Goal: Complete application form

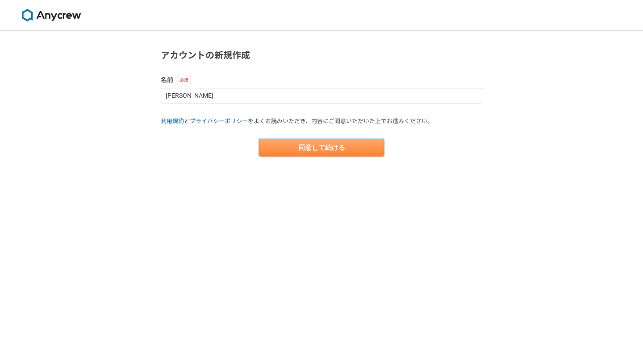
click at [290, 146] on button "同意して続ける" at bounding box center [321, 148] width 125 height 18
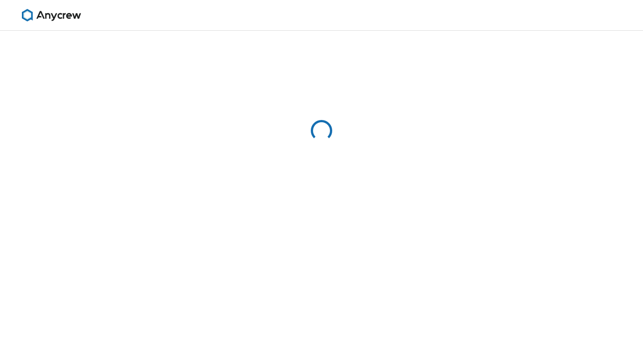
select select "13"
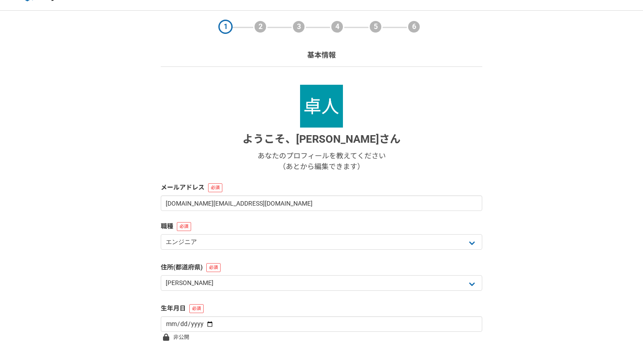
scroll to position [50, 0]
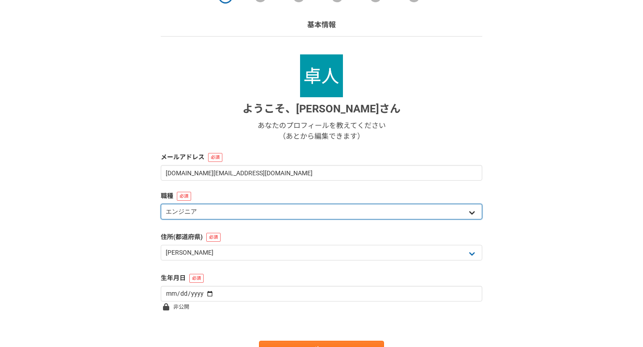
click at [241, 212] on select "エンジニア デザイナー ライター 営業 マーケティング 企画・事業開発 バックオフィス その他" at bounding box center [321, 212] width 321 height 16
select select "3"
click at [161, 204] on select "エンジニア デザイナー ライター 営業 マーケティング 企画・事業開発 バックオフィス その他" at bounding box center [321, 212] width 321 height 16
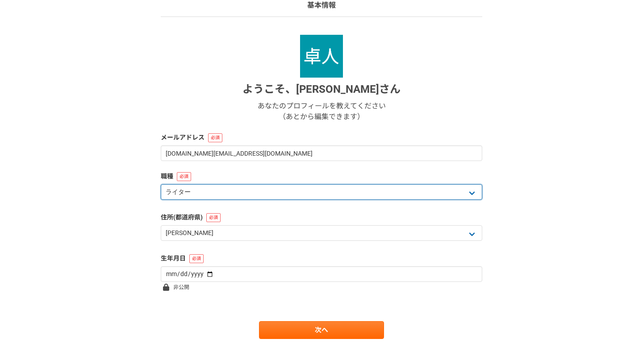
scroll to position [96, 0]
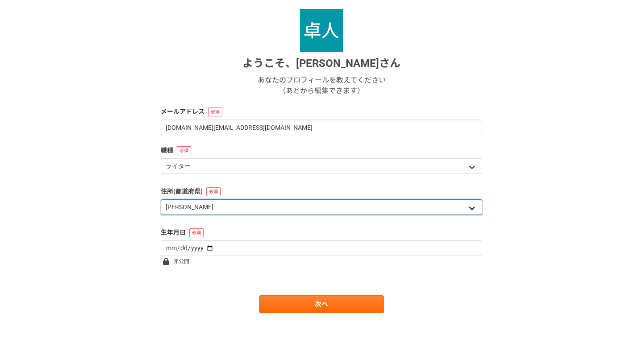
click at [241, 211] on select "北海道 [GEOGRAPHIC_DATA] [GEOGRAPHIC_DATA] [PERSON_NAME][GEOGRAPHIC_DATA] [PERSON_…" at bounding box center [321, 207] width 321 height 16
select select "25"
click at [161, 199] on select "北海道 [GEOGRAPHIC_DATA] [GEOGRAPHIC_DATA] [PERSON_NAME][GEOGRAPHIC_DATA] [PERSON_…" at bounding box center [321, 207] width 321 height 16
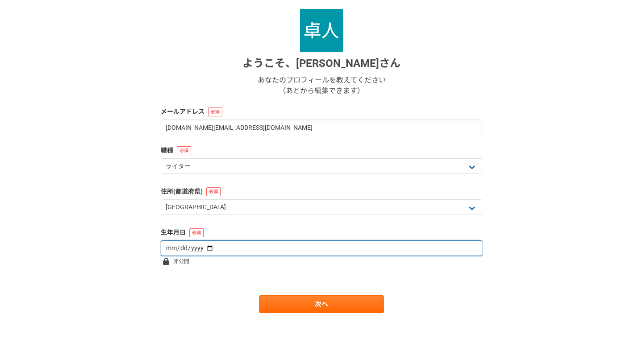
click at [229, 251] on input "date" at bounding box center [321, 249] width 321 height 16
click at [205, 248] on input "date" at bounding box center [321, 249] width 321 height 16
type input "[DATE]"
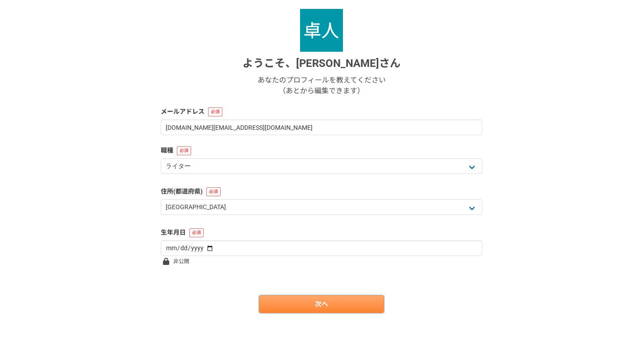
click at [322, 303] on link "次へ" at bounding box center [321, 304] width 125 height 18
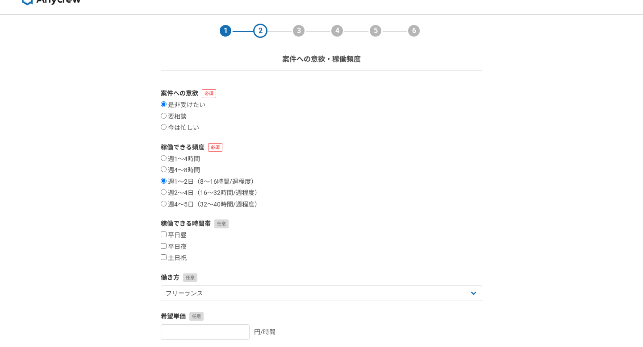
scroll to position [19, 0]
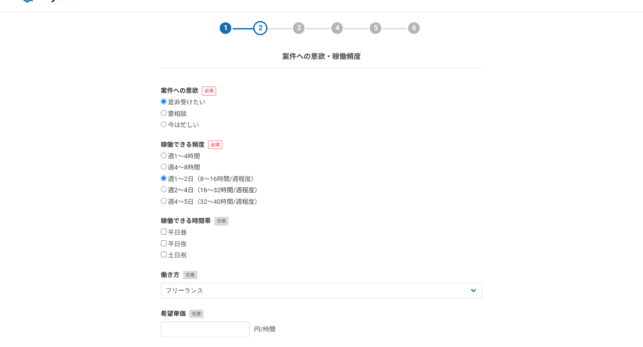
click at [162, 190] on input "週2〜4日（16〜32時間/週程度）" at bounding box center [164, 190] width 6 height 6
radio input "true"
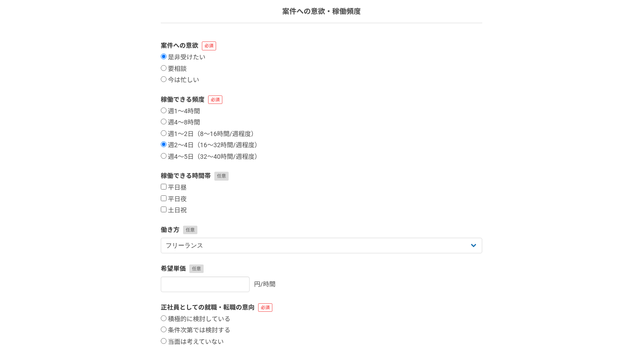
scroll to position [77, 0]
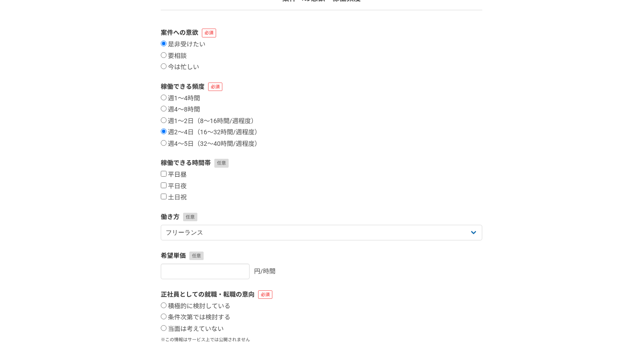
click at [162, 176] on input "平日昼" at bounding box center [164, 174] width 6 height 6
checkbox input "true"
click at [163, 184] on input "平日夜" at bounding box center [164, 186] width 6 height 6
checkbox input "true"
click at [163, 195] on input "土日祝" at bounding box center [164, 197] width 6 height 6
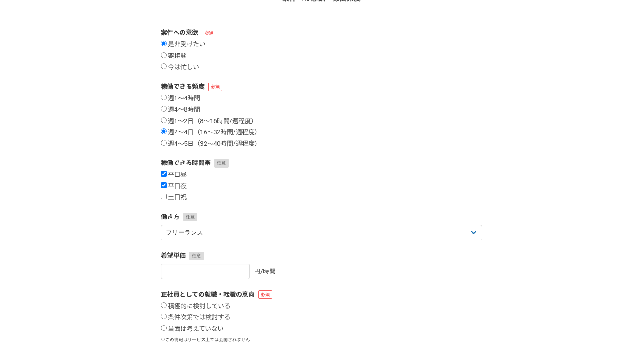
checkbox input "true"
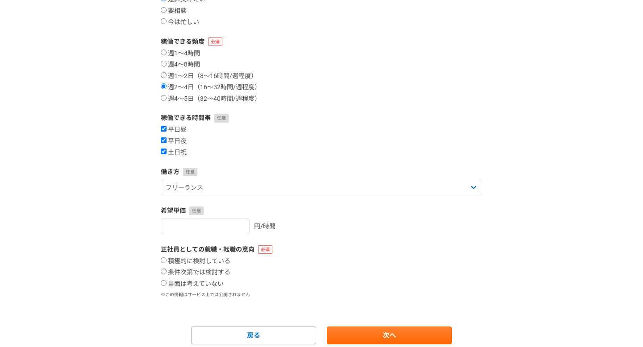
scroll to position [149, 0]
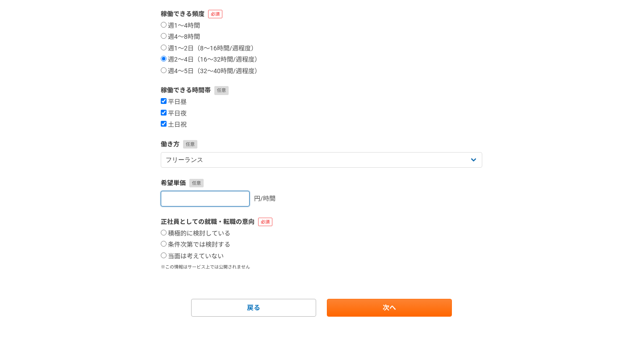
click at [209, 198] on input "number" at bounding box center [205, 199] width 89 height 16
type input "1"
click at [232, 198] on input "1" at bounding box center [205, 199] width 89 height 16
click at [216, 198] on input "1" at bounding box center [205, 199] width 89 height 16
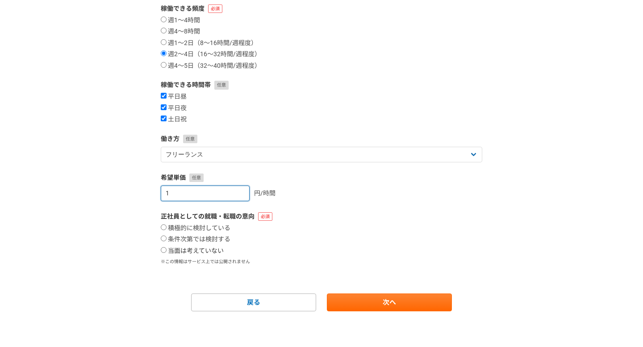
type input "[DATE]"
click at [164, 248] on input "当面は考えていない" at bounding box center [164, 250] width 6 height 6
radio input "true"
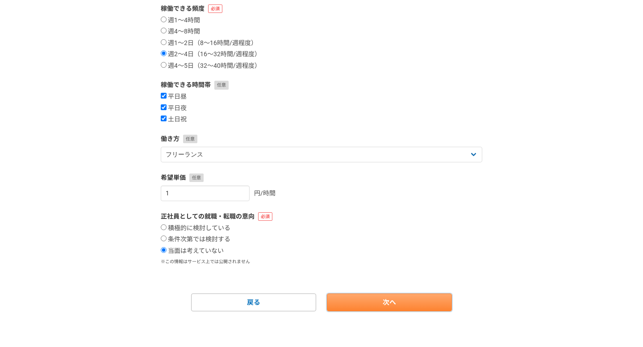
click at [369, 307] on link "次へ" at bounding box center [389, 303] width 125 height 18
select select
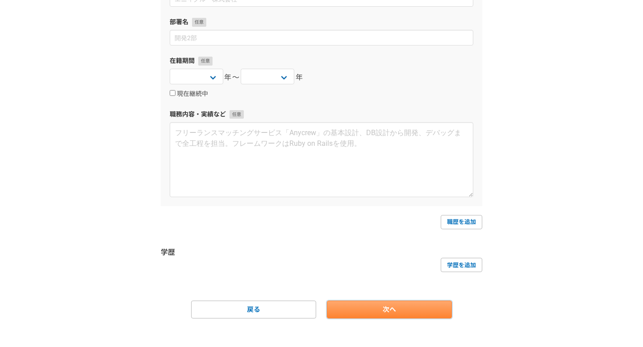
scroll to position [0, 0]
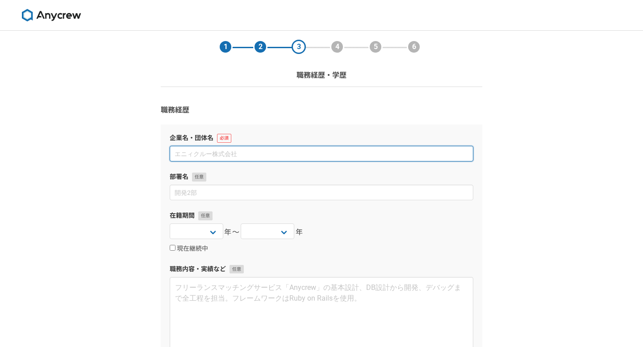
click at [226, 156] on input at bounding box center [321, 154] width 303 height 16
type input "株式会社FunGuys"
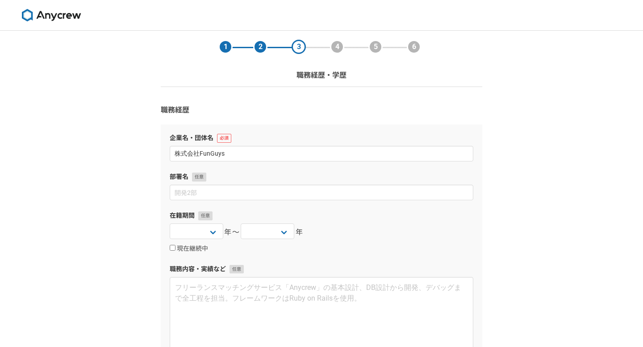
click at [153, 120] on section "1 2 3 4 5 6 職務経歴・学歴 職務経歴 企業名・団体名 株式会社FunGuys 部署名 在籍期間 [DATE] [DATE] [DATE] [DAT…" at bounding box center [321, 252] width 339 height 443
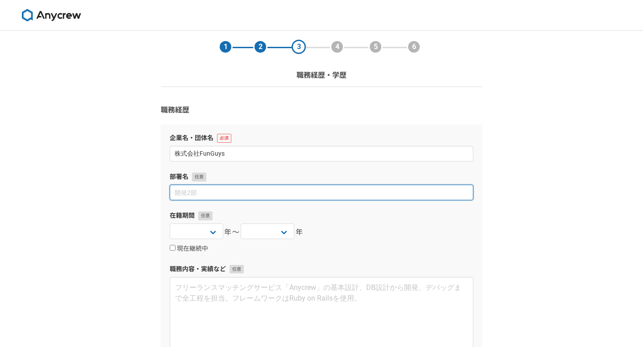
click at [210, 196] on input at bounding box center [321, 193] width 303 height 16
type input "総務人事"
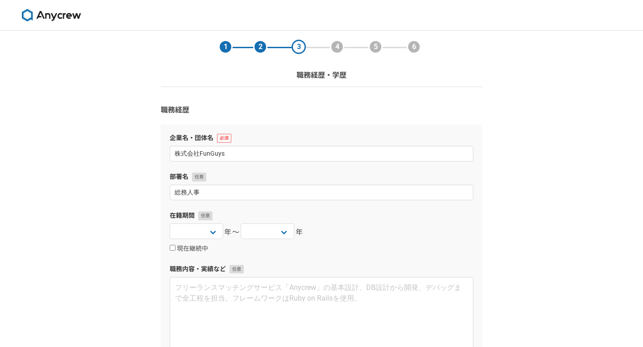
click at [147, 225] on div "1 2 3 4 5 6 職務経歴・学歴 職務経歴 企業名・団体名 株式会社FunGuys 部署名 総務人事 在籍期間 [DATE] [DATE] [DATE]…" at bounding box center [321, 270] width 643 height 478
click at [209, 230] on select "[DATE] [DATE] [DATE] [DATE] [DATE] [DATE] [DATE] [DATE] [DATE] [DATE] [DATE] [D…" at bounding box center [197, 232] width 54 height 16
select select "2022"
click at [170, 224] on select "[DATE] [DATE] [DATE] [DATE] [DATE] [DATE] [DATE] [DATE] [DATE] [DATE] [DATE] [D…" at bounding box center [197, 232] width 54 height 16
click at [266, 229] on select "[DATE] [DATE] [DATE] [DATE] [DATE] [DATE] [DATE] [DATE] [DATE] [DATE] [DATE] [D…" at bounding box center [268, 232] width 54 height 16
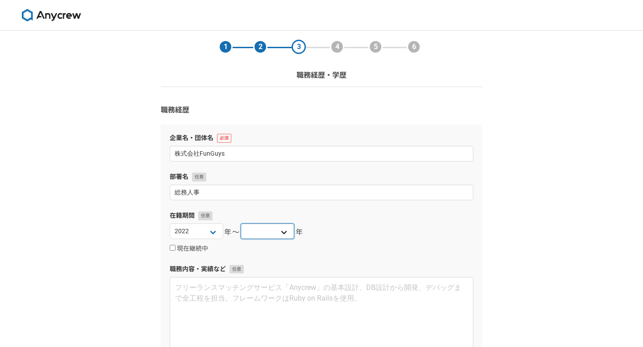
select select "2024"
click at [241, 224] on select "[DATE] [DATE] [DATE] [DATE] [DATE] [DATE] [DATE] [DATE] [DATE] [DATE] [DATE] [D…" at bounding box center [268, 232] width 54 height 16
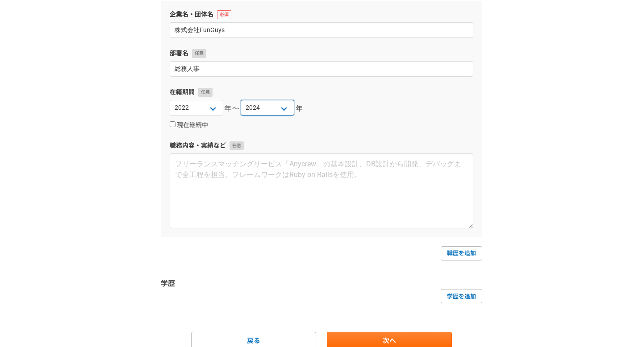
scroll to position [136, 0]
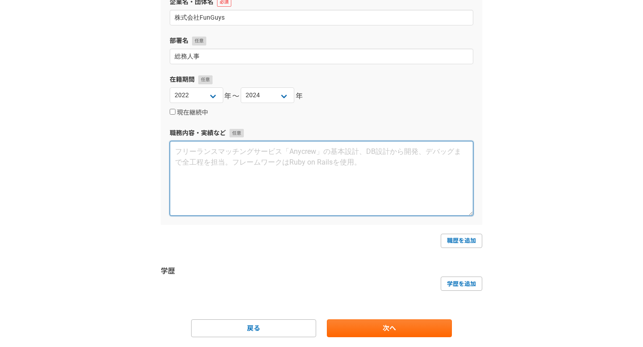
click at [218, 156] on textarea at bounding box center [321, 178] width 303 height 75
click at [295, 155] on textarea "総務：備品発注、懇親会イベントの" at bounding box center [321, 178] width 303 height 75
click at [245, 153] on textarea "総務：備品発注、懇親会イベントの企画運営" at bounding box center [321, 178] width 303 height 75
click at [323, 151] on textarea "総務：備品発注、忘年会イベントの企画運営" at bounding box center [321, 178] width 303 height 75
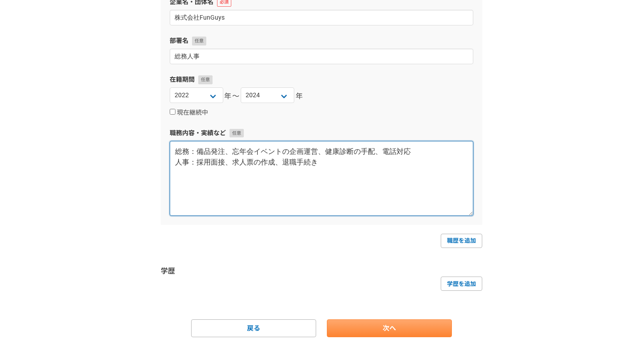
type textarea "総務：備品発注、忘年会イベントの企画運営、健康診断の手配、電話対応 人事：採用面接、求人票の作成、退職手続き"
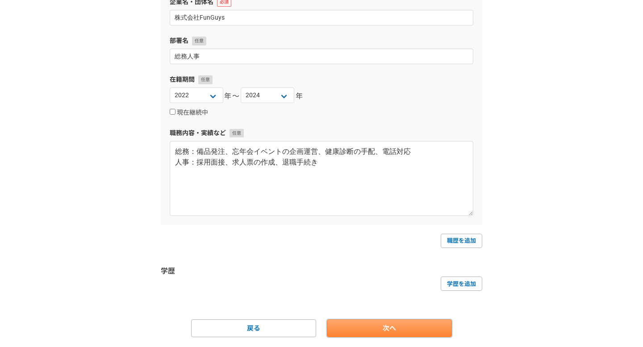
click at [375, 323] on link "次へ" at bounding box center [389, 328] width 125 height 18
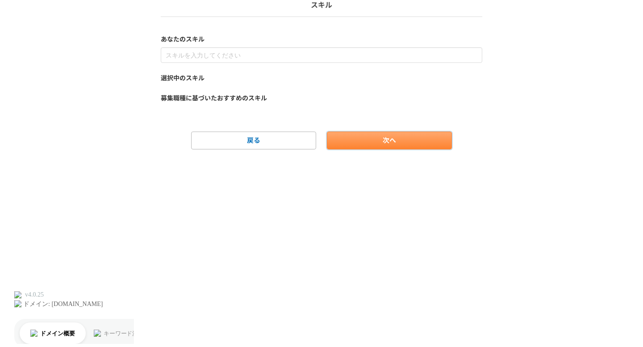
scroll to position [0, 0]
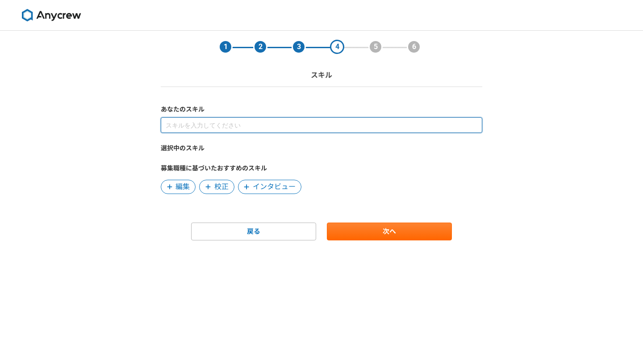
click at [267, 124] on input at bounding box center [321, 125] width 321 height 16
type input "SEO"
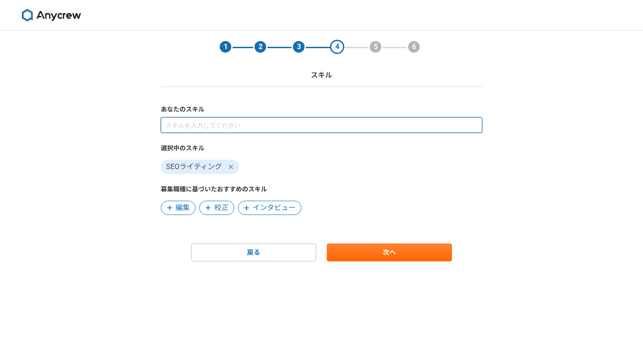
click at [212, 125] on input at bounding box center [321, 125] width 321 height 16
type input "W"
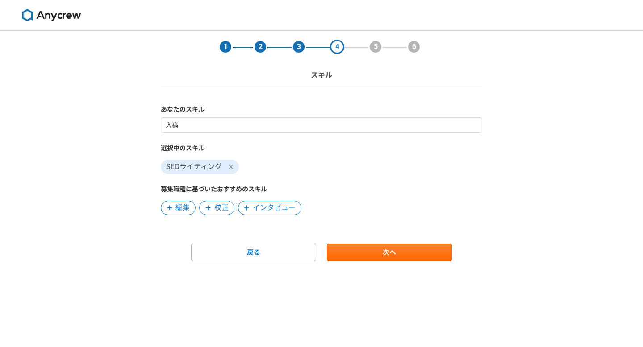
click at [224, 148] on label "選択中のスキル" at bounding box center [321, 148] width 321 height 9
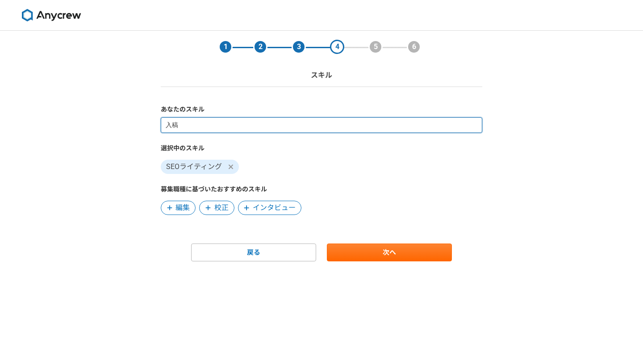
click at [217, 129] on input "入稿" at bounding box center [321, 125] width 321 height 16
type input "入"
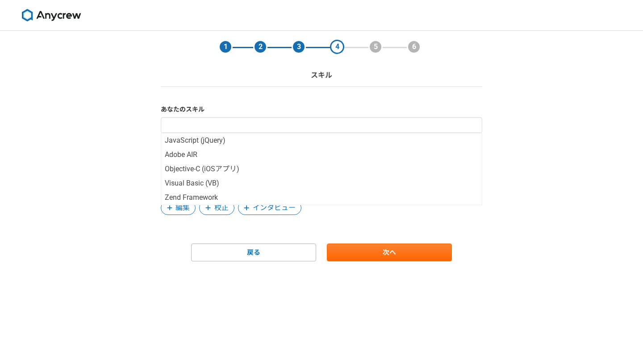
click at [173, 231] on form "あなたのスキル JavaScript (jQuery) Adobe AIR Objective-C (iOSアプリ) Visual Basic (VB) Ze…" at bounding box center [321, 183] width 321 height 157
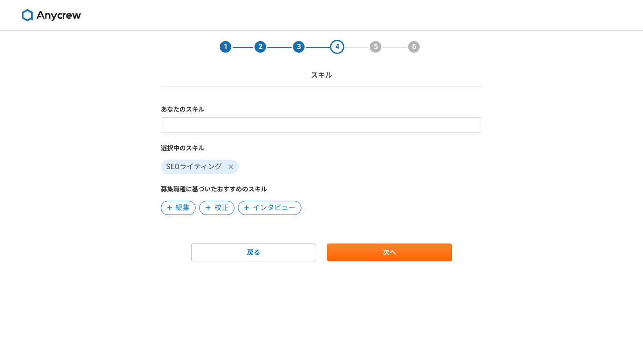
click at [178, 211] on span "編集" at bounding box center [182, 208] width 14 height 11
click at [183, 208] on span "校正" at bounding box center [182, 208] width 14 height 11
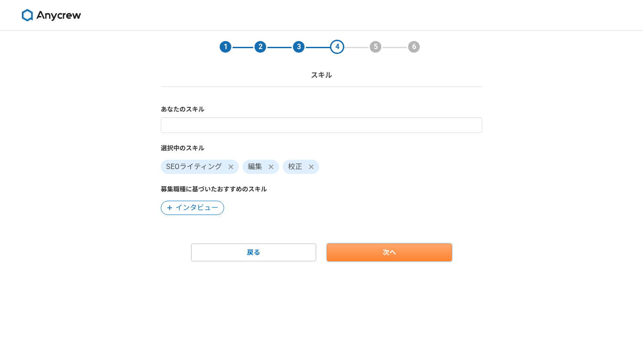
click at [379, 252] on link "次へ" at bounding box center [389, 253] width 125 height 18
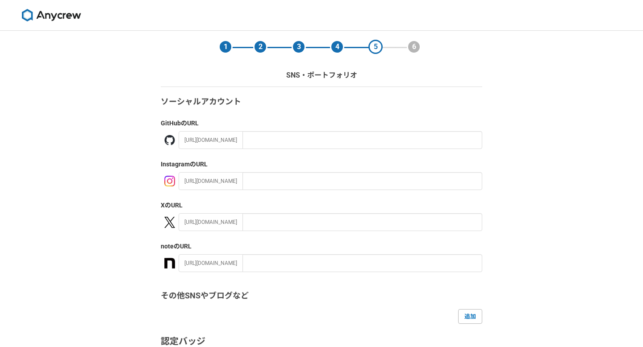
click at [278, 231] on div "ソーシャルアカウント GitHub のURL [URL][DOMAIN_NAME] Instagram のURL [URL][DOMAIN_NAME] X の…" at bounding box center [321, 252] width 321 height 312
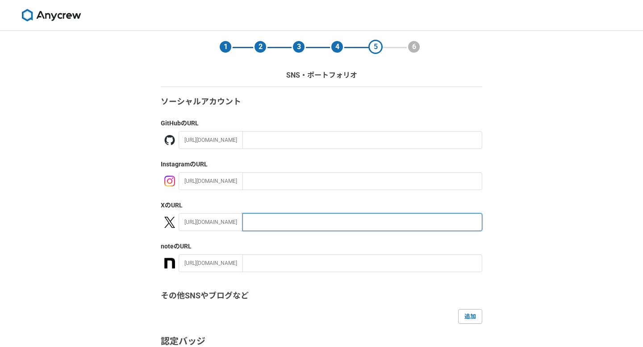
click at [278, 223] on input "text" at bounding box center [362, 222] width 240 height 18
paste input "[URL][DOMAIN_NAME]"
drag, startPoint x: 268, startPoint y: 225, endPoint x: 216, endPoint y: 220, distance: 51.6
click at [216, 220] on div "[URL][DOMAIN_NAME] [URL][DOMAIN_NAME]" at bounding box center [329, 222] width 303 height 18
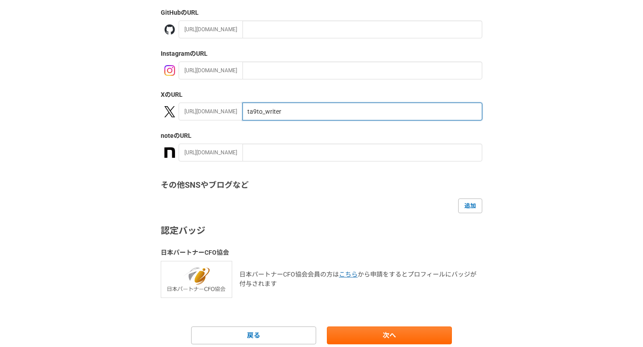
scroll to position [144, 0]
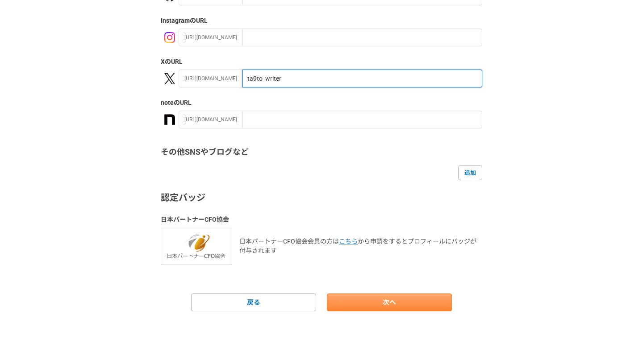
type input "ta9to_writer"
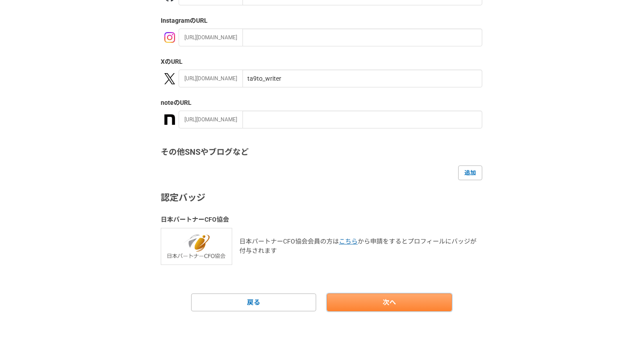
click at [356, 297] on link "次へ" at bounding box center [389, 303] width 125 height 18
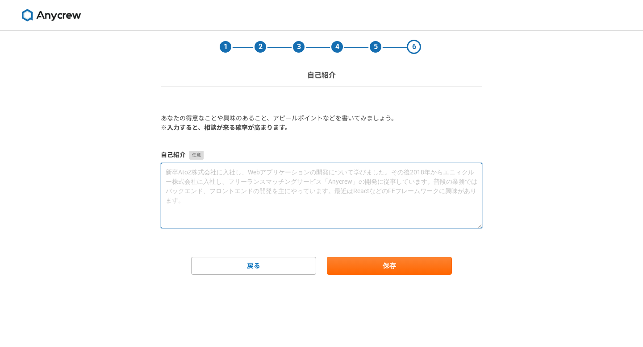
click at [231, 181] on textarea at bounding box center [321, 196] width 321 height 66
type textarea "終"
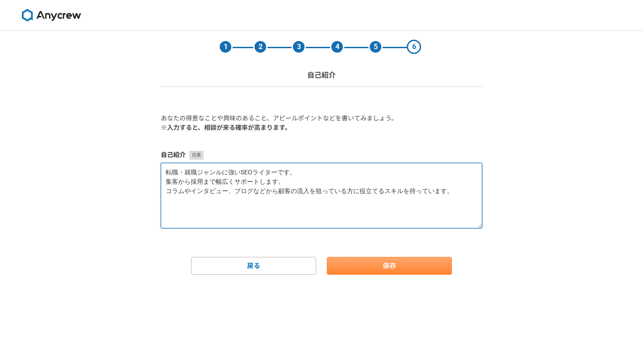
type textarea "転職・就職ジャンルに強いSEOライターです。 集客から採用まで幅広くサポートします。 コラムやインタビュー、ブログなどから顧客の流入を狙っている方に役立てるス…"
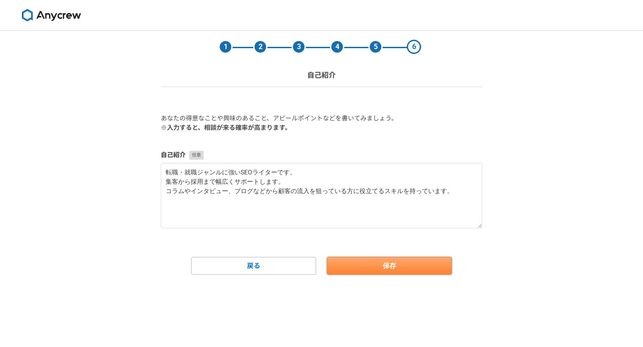
click at [376, 266] on button "保存" at bounding box center [389, 266] width 125 height 18
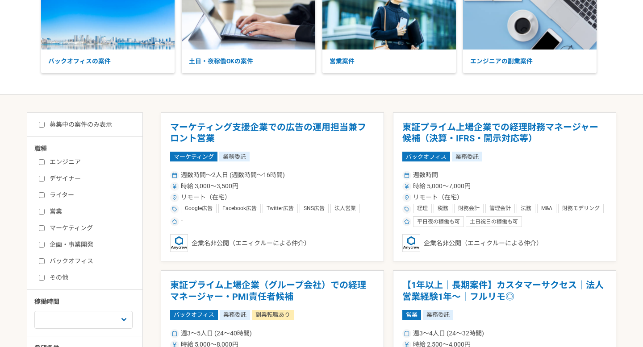
scroll to position [80, 0]
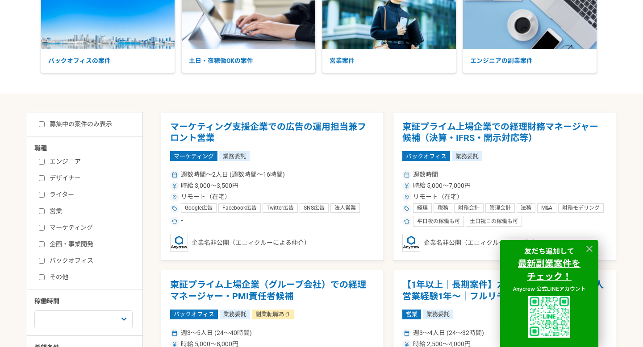
click at [58, 194] on label "ライター" at bounding box center [90, 194] width 103 height 9
click at [45, 194] on input "ライター" at bounding box center [42, 195] width 6 height 6
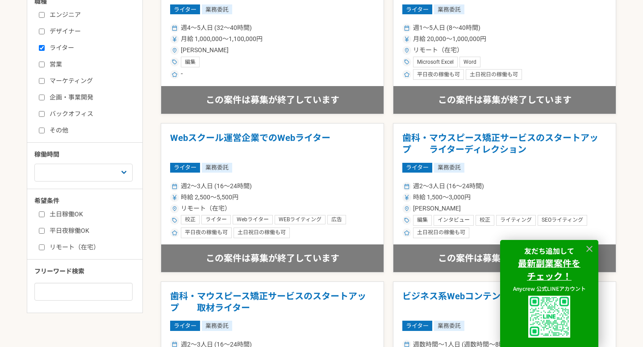
scroll to position [261, 0]
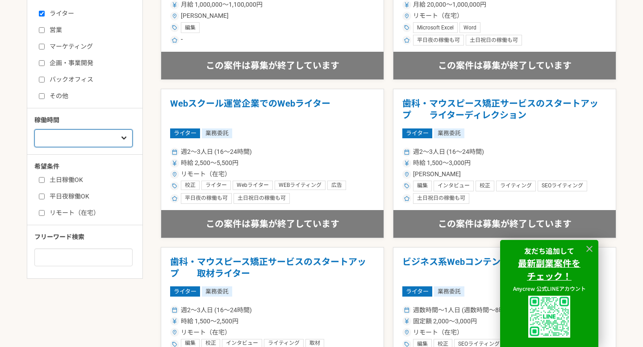
click at [108, 138] on select "週1人日（8時間）以下 週2人日（16時間）以下 週3人日（24時間）以下 週4人日（32時間）以下 週5人日（40時間）以下" at bounding box center [83, 138] width 98 height 18
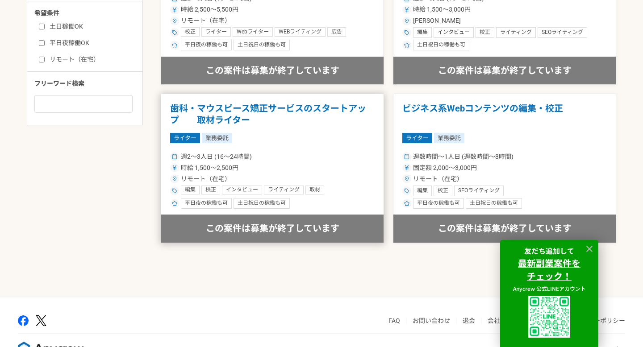
scroll to position [436, 0]
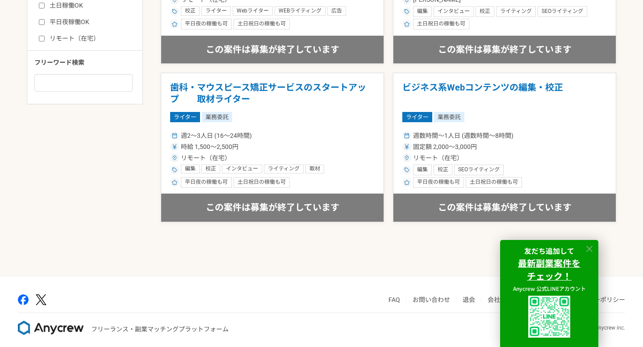
click at [587, 249] on icon at bounding box center [589, 249] width 10 height 10
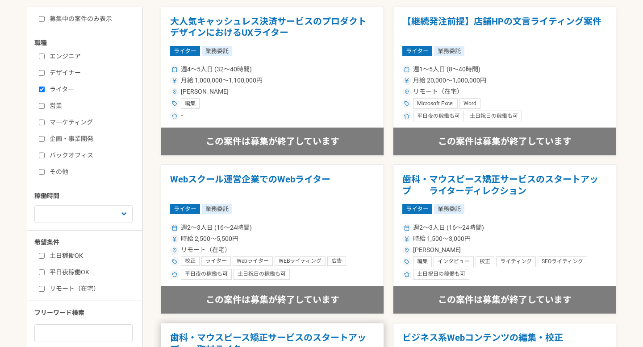
scroll to position [165, 0]
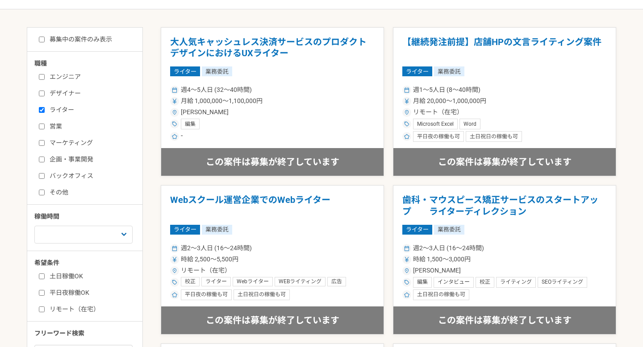
click at [61, 108] on label "ライター" at bounding box center [90, 109] width 103 height 9
click at [45, 108] on input "ライター" at bounding box center [42, 110] width 6 height 6
checkbox input "false"
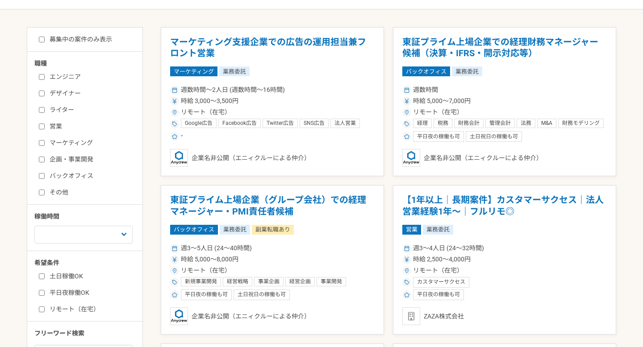
click at [51, 174] on label "バックオフィス" at bounding box center [90, 175] width 103 height 9
click at [45, 174] on input "バックオフィス" at bounding box center [42, 176] width 6 height 6
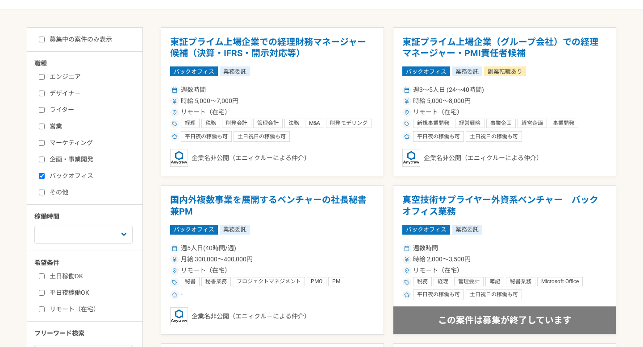
click at [51, 174] on label "バックオフィス" at bounding box center [90, 175] width 103 height 9
click at [45, 174] on input "バックオフィス" at bounding box center [42, 176] width 6 height 6
checkbox input "false"
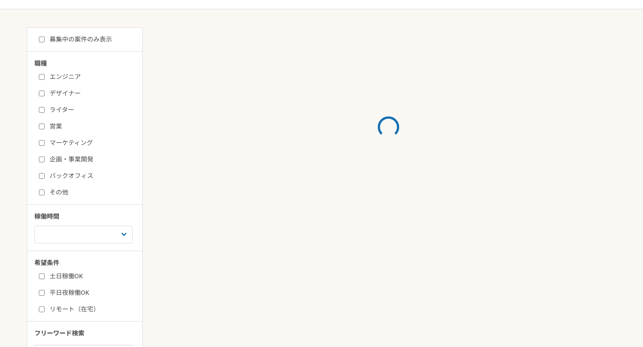
click at [51, 158] on label "企画・事業開発" at bounding box center [90, 159] width 103 height 9
click at [45, 158] on input "企画・事業開発" at bounding box center [42, 160] width 6 height 6
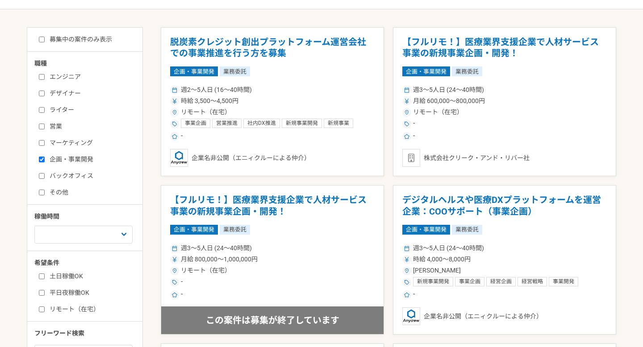
click at [51, 158] on label "企画・事業開発" at bounding box center [90, 159] width 103 height 9
click at [45, 158] on input "企画・事業開発" at bounding box center [42, 160] width 6 height 6
checkbox input "false"
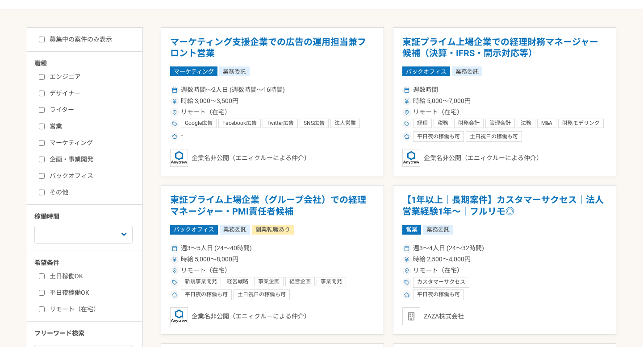
click at [51, 100] on div "エンジニア デザイナー ライター 営業 マーケティング 企画・事業開発 バックオフィス その他" at bounding box center [87, 134] width 107 height 128
click at [51, 98] on div "エンジニア デザイナー ライター 営業 マーケティング 企画・事業開発 バックオフィス その他" at bounding box center [87, 134] width 107 height 128
click at [52, 92] on label "デザイナー" at bounding box center [90, 93] width 103 height 9
click at [45, 92] on input "デザイナー" at bounding box center [42, 94] width 6 height 6
checkbox input "true"
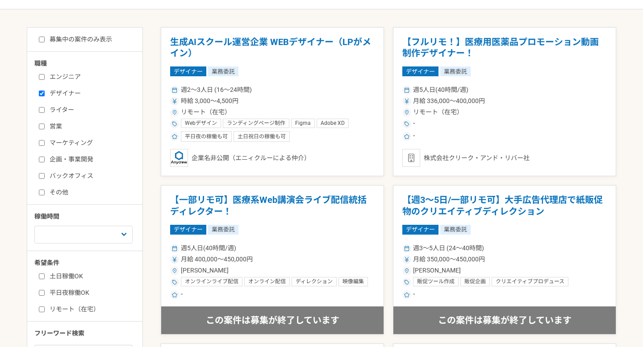
click at [55, 71] on div "エンジニア デザイナー ライター 営業 マーケティング 企画・事業開発 バックオフィス その他" at bounding box center [87, 134] width 107 height 128
click at [54, 79] on label "エンジニア" at bounding box center [90, 76] width 103 height 9
click at [45, 79] on input "エンジニア" at bounding box center [42, 77] width 6 height 6
checkbox input "true"
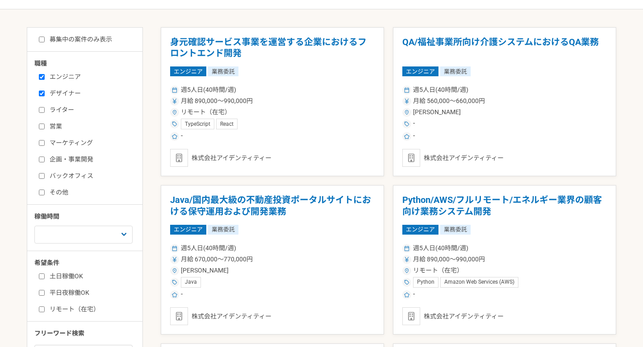
click at [56, 94] on label "デザイナー" at bounding box center [90, 93] width 103 height 9
click at [45, 94] on input "デザイナー" at bounding box center [42, 94] width 6 height 6
checkbox input "false"
click at [58, 86] on div "エンジニア デザイナー ライター 営業 マーケティング 企画・事業開発 バックオフィス その他" at bounding box center [87, 134] width 107 height 128
click at [59, 77] on label "エンジニア" at bounding box center [90, 76] width 103 height 9
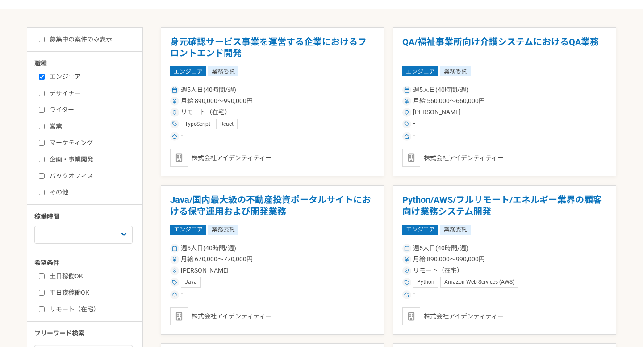
click at [45, 77] on input "エンジニア" at bounding box center [42, 77] width 6 height 6
checkbox input "false"
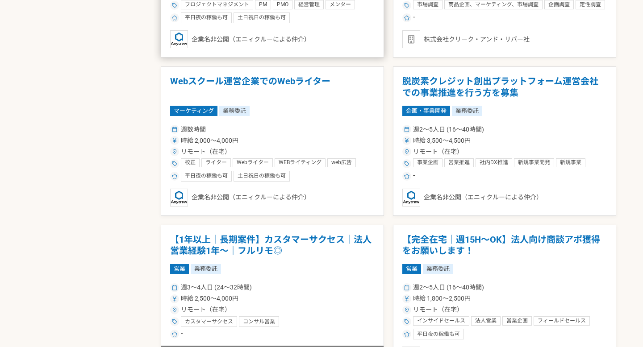
scroll to position [1235, 0]
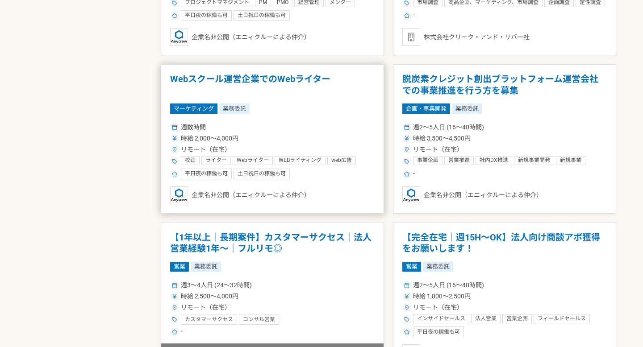
click at [287, 96] on h1 "Webスクール運営企業でのWebライター" at bounding box center [272, 85] width 204 height 23
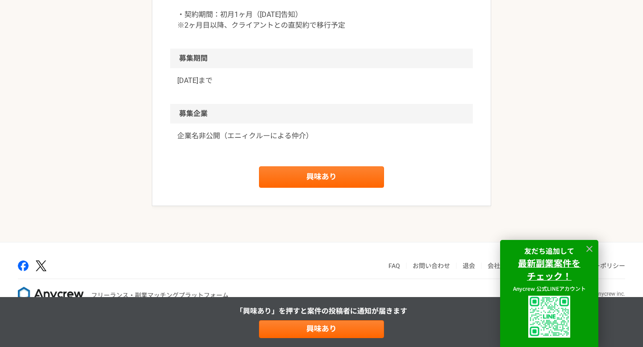
scroll to position [931, 0]
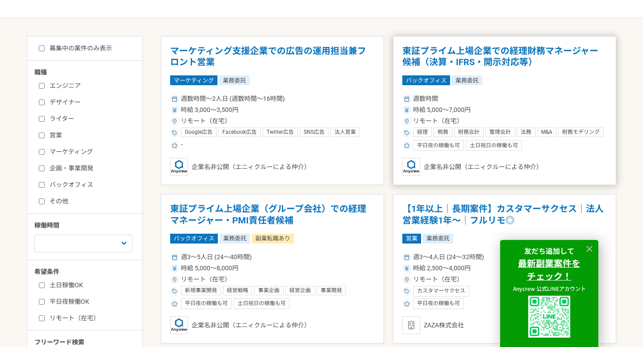
scroll to position [175, 0]
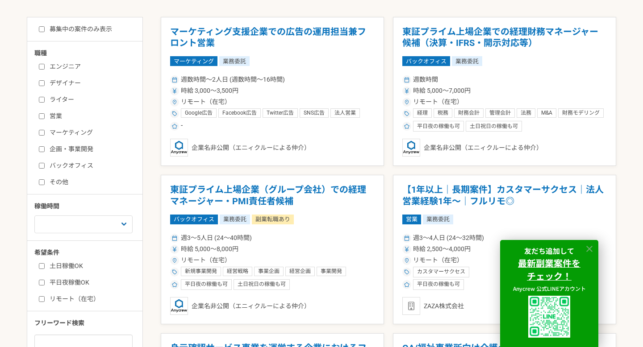
click at [588, 244] on icon at bounding box center [589, 249] width 10 height 10
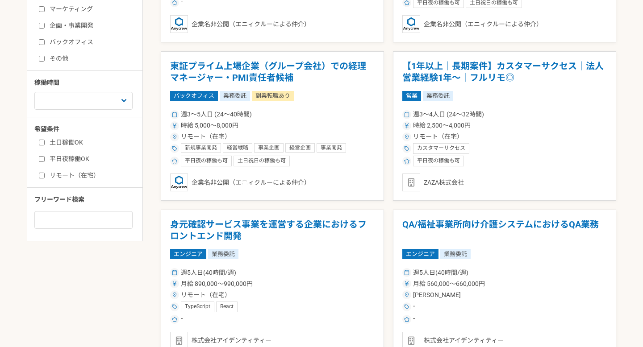
scroll to position [315, 0]
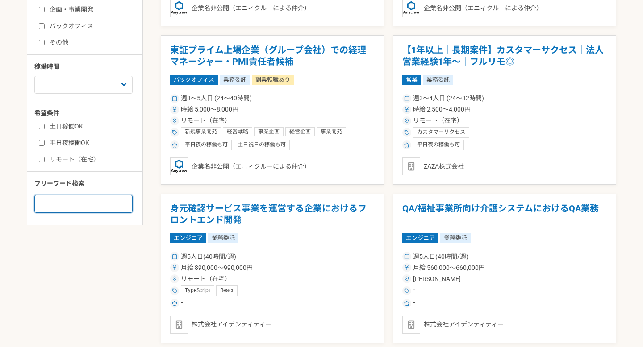
click at [95, 211] on input at bounding box center [83, 204] width 98 height 18
type input "r"
type input "ライティング"
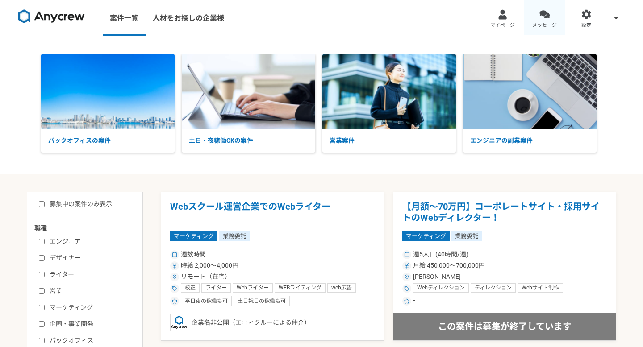
click at [544, 19] on div at bounding box center [544, 14] width 10 height 10
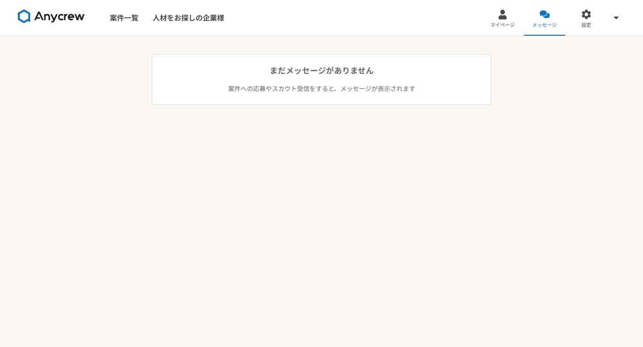
click at [53, 2] on div "案件一覧 人材をお探しの企業様" at bounding box center [119, 18] width 238 height 36
click at [53, 14] on img at bounding box center [51, 16] width 67 height 14
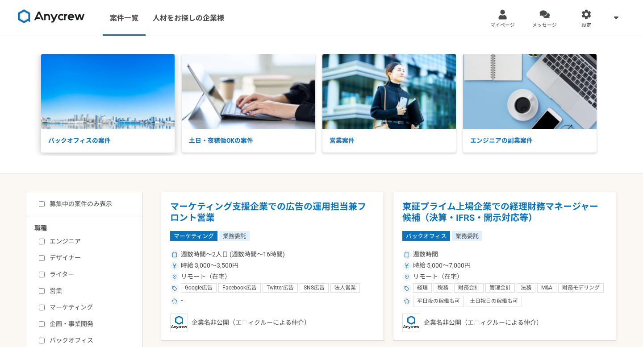
click at [123, 111] on img at bounding box center [107, 91] width 133 height 75
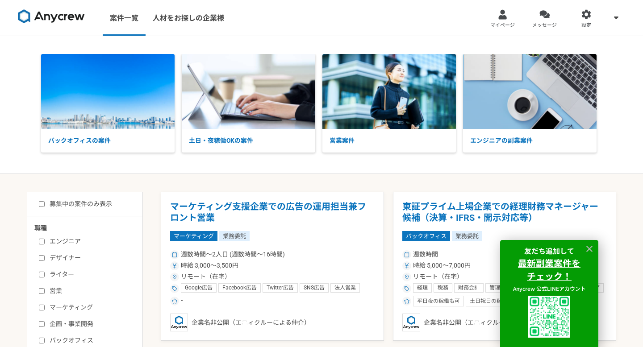
click at [60, 25] on link at bounding box center [51, 18] width 74 height 25
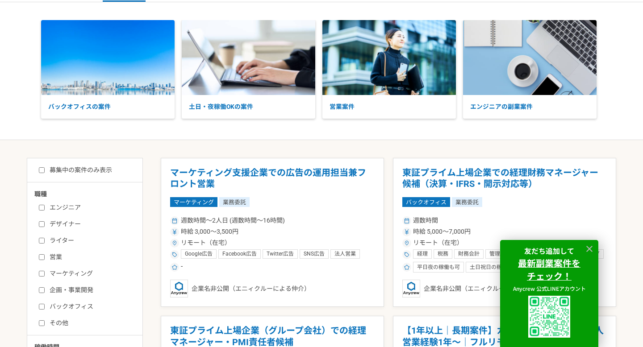
scroll to position [48, 0]
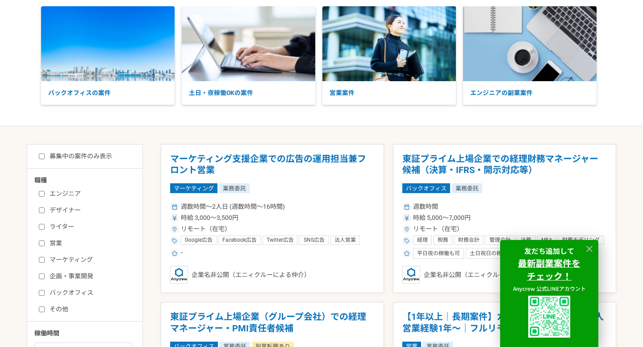
click at [63, 198] on label "エンジニア" at bounding box center [90, 193] width 103 height 9
click at [45, 197] on input "エンジニア" at bounding box center [42, 194] width 6 height 6
checkbox input "true"
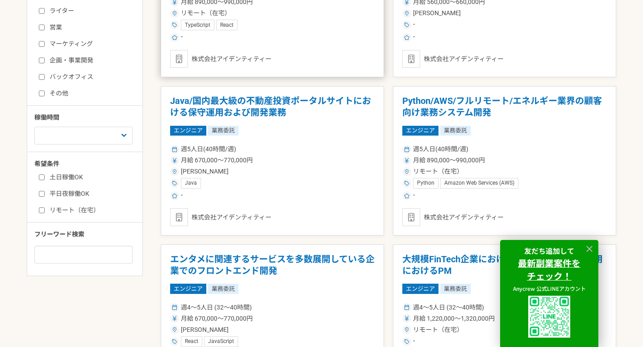
scroll to position [282, 0]
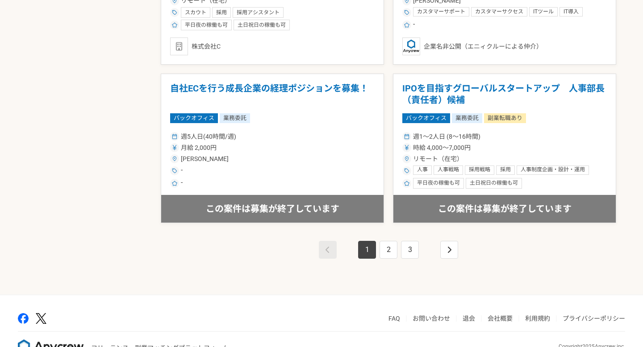
scroll to position [1551, 0]
